Goal: Find specific page/section: Find specific page/section

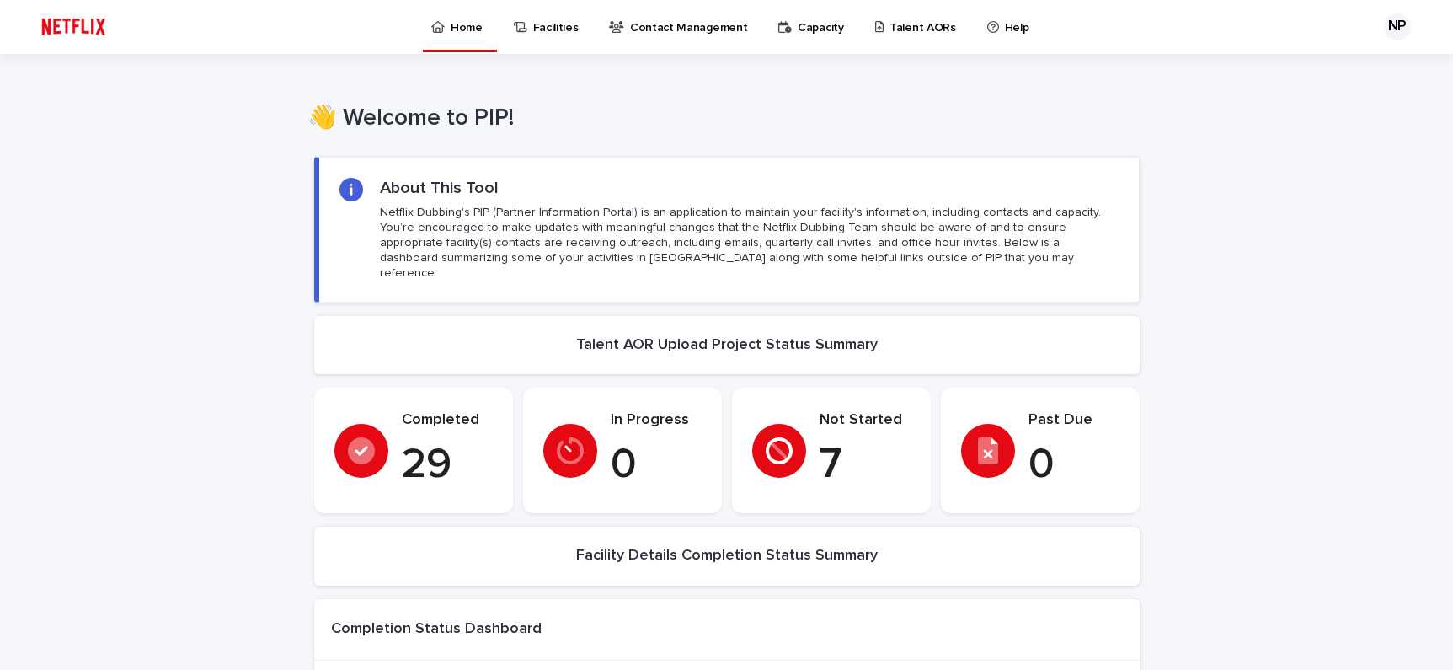
click at [922, 24] on p "Talent AORs" at bounding box center [922, 17] width 67 height 35
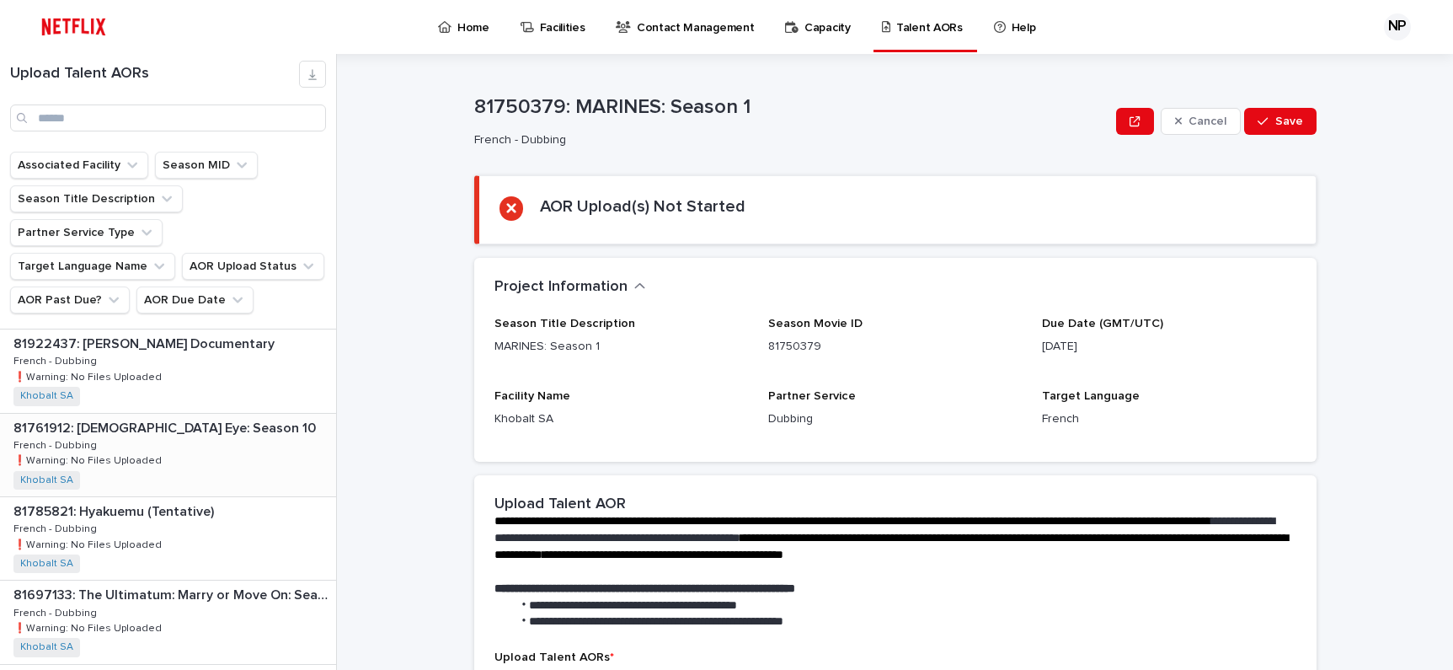
scroll to position [462, 0]
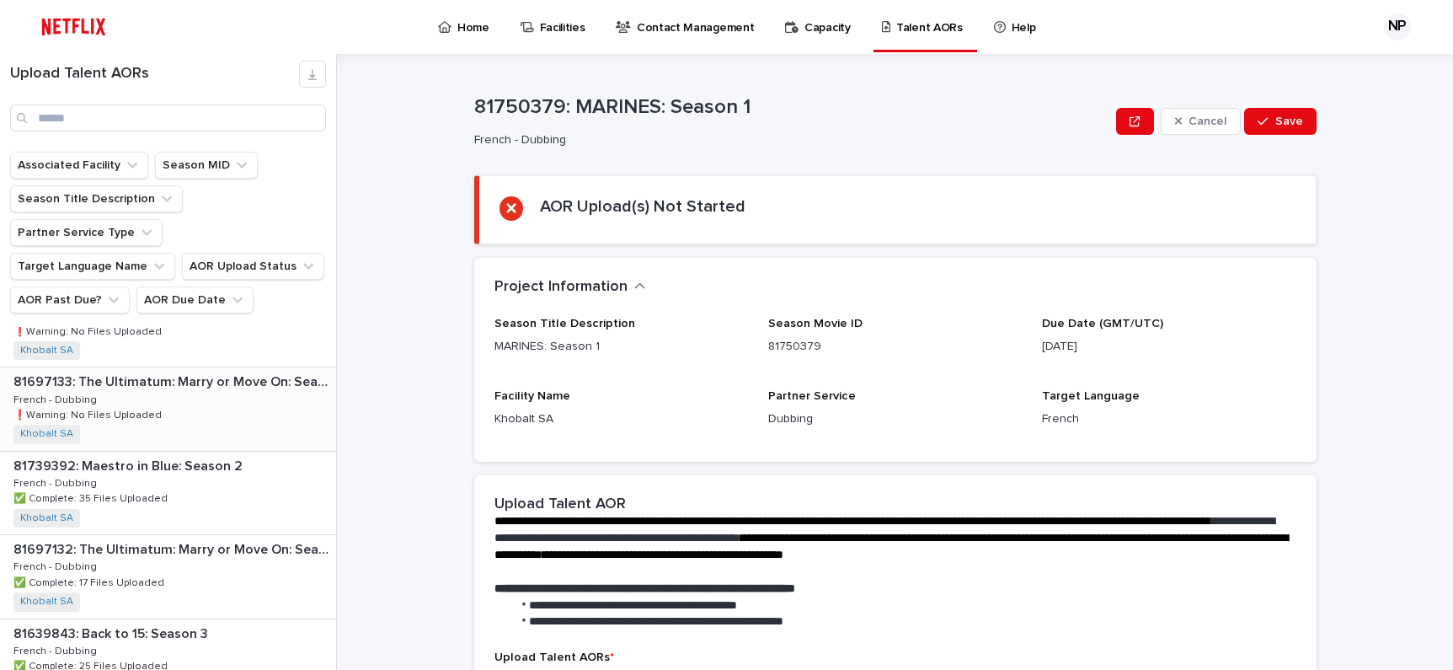
click at [210, 367] on div "81697133: The Ultimatum: Marry or Move On: Season 4 81697133: The Ultimatum: Ma…" at bounding box center [168, 408] width 336 height 83
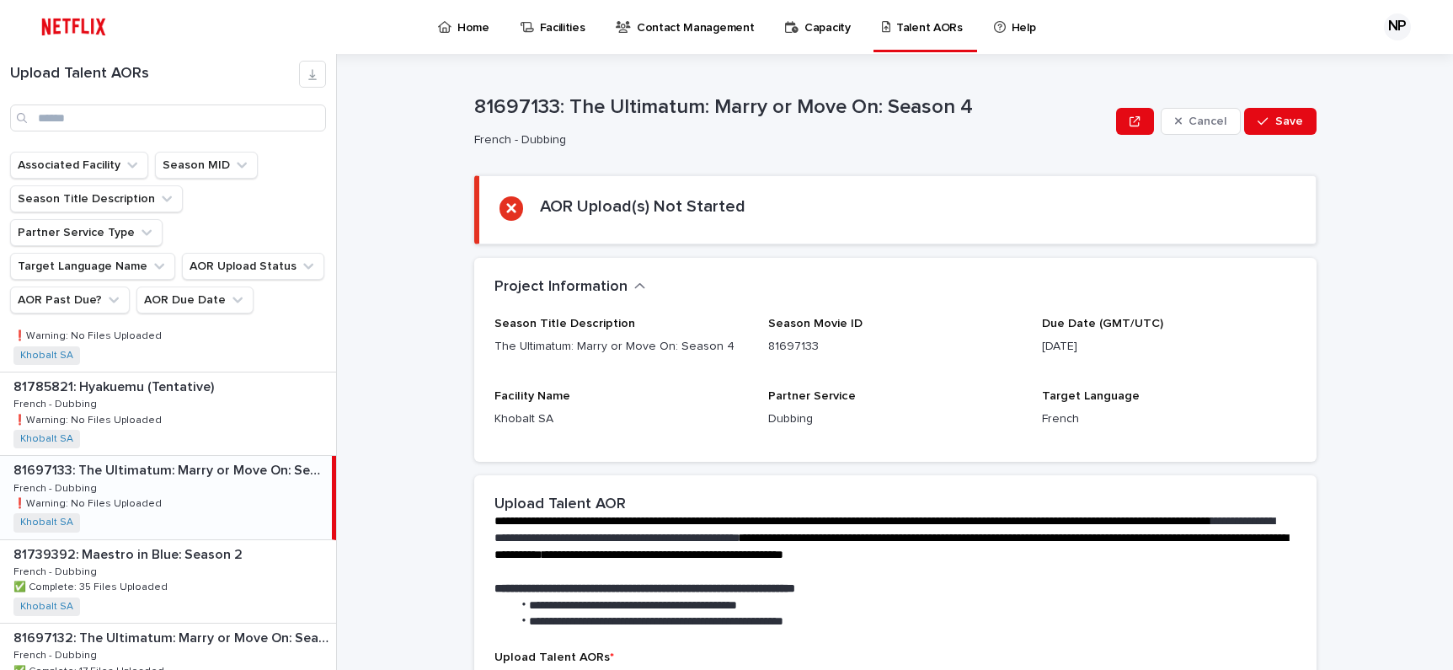
scroll to position [326, 0]
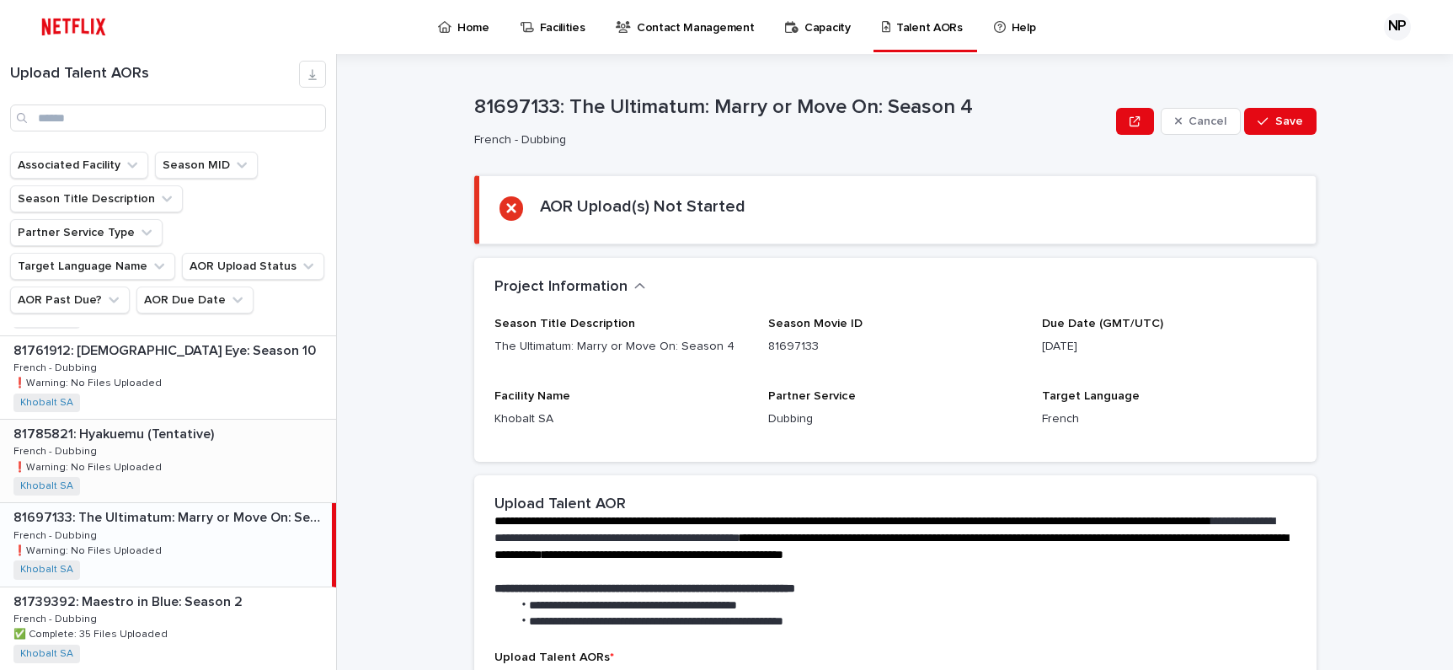
click at [218, 419] on div "81785821: Hyakuemu (Tentative) 81785821: Hyakuemu (Tentative) French - Dubbing …" at bounding box center [168, 460] width 336 height 83
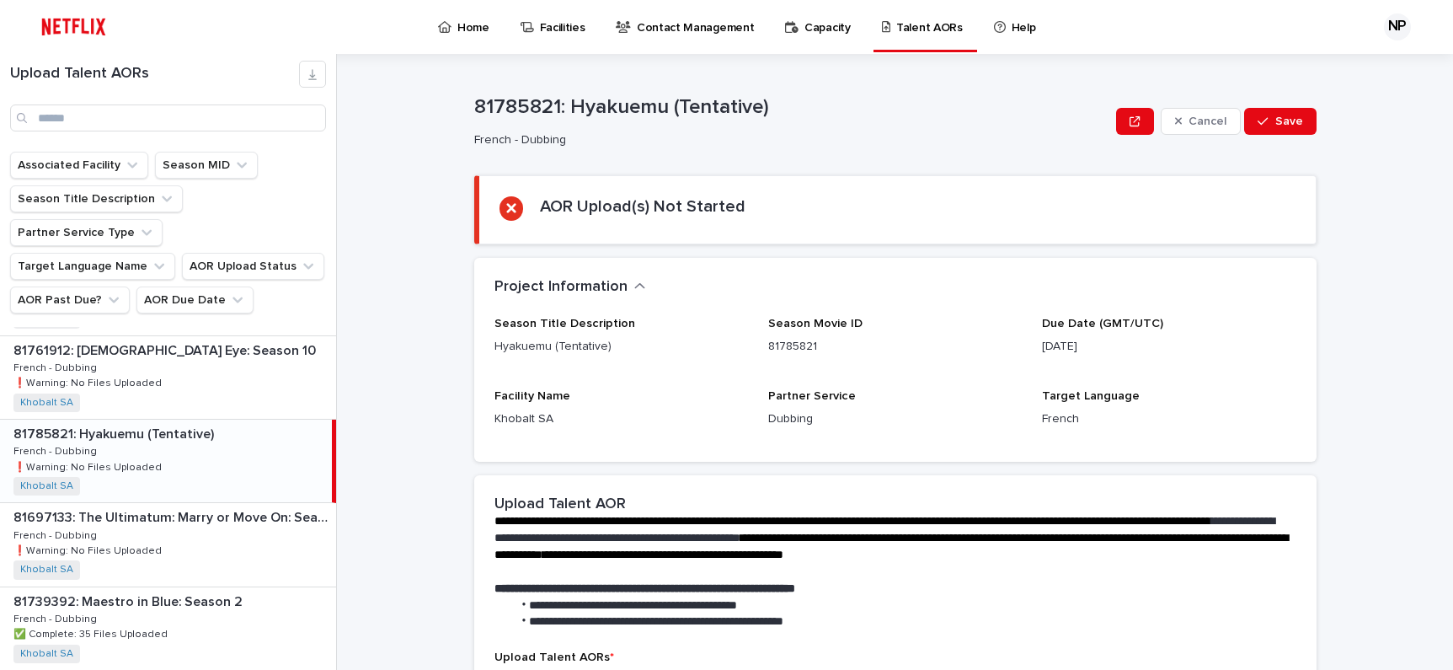
click at [145, 419] on div "81785821: Hyakuemu (Tentative) 81785821: Hyakuemu (Tentative) French - Dubbing …" at bounding box center [166, 460] width 332 height 83
click at [188, 336] on div "81761912: [DEMOGRAPHIC_DATA] Eye: Season 10 81761912: [DEMOGRAPHIC_DATA] Eye: S…" at bounding box center [168, 377] width 336 height 83
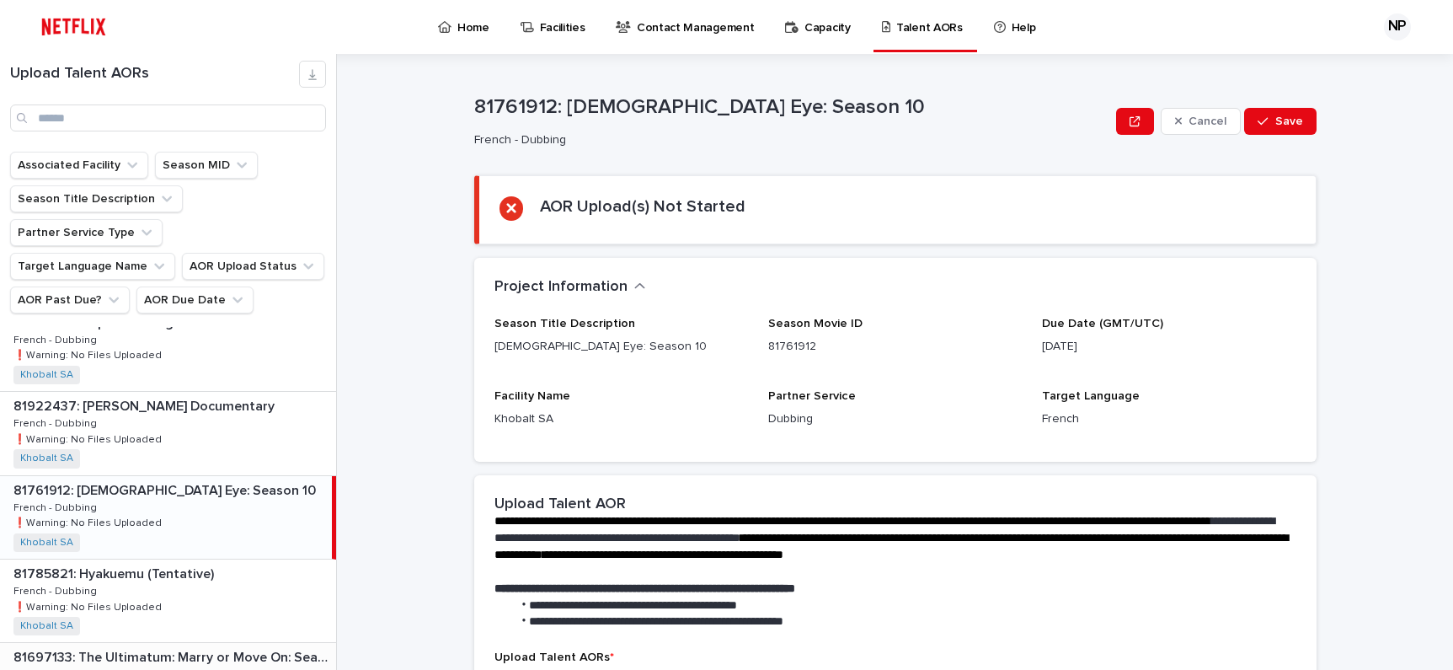
scroll to position [106, 0]
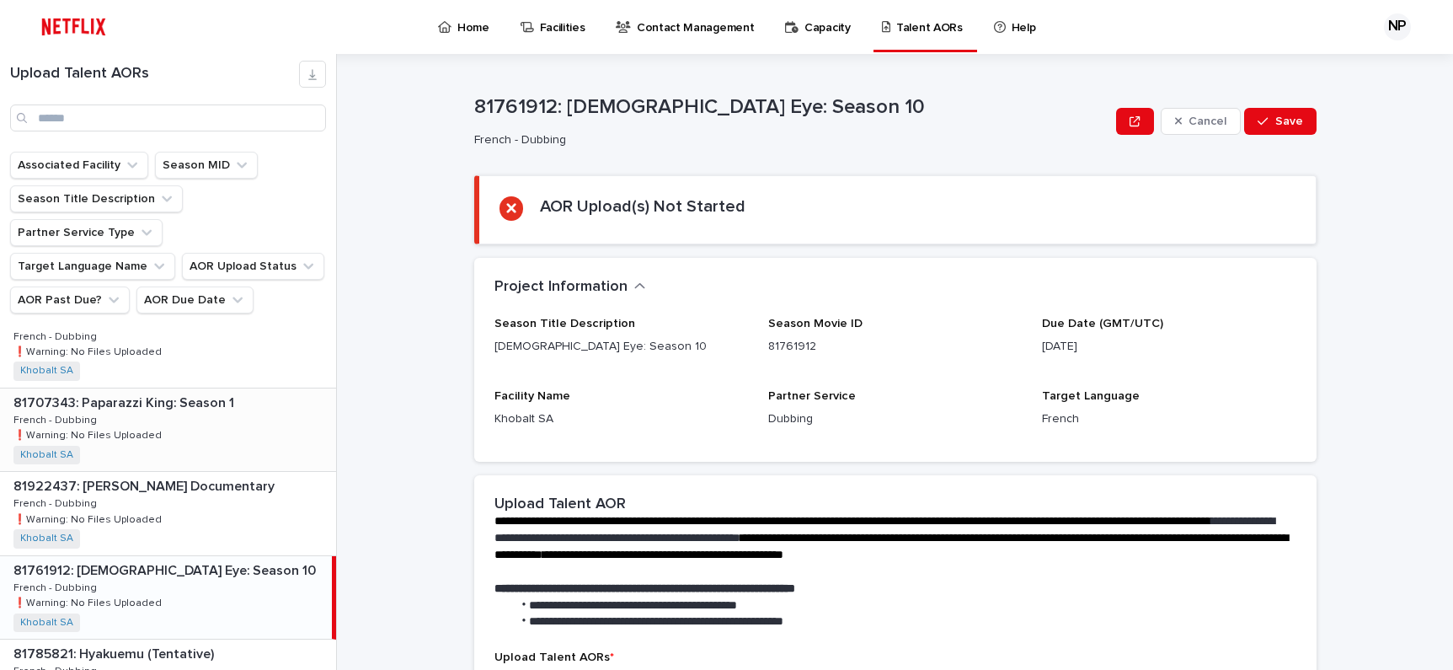
click at [170, 388] on div "81707343: Paparazzi King: Season 1 81707343: Paparazzi King: Season 1 French - …" at bounding box center [168, 429] width 336 height 83
